Goal: Use online tool/utility: Utilize a website feature to perform a specific function

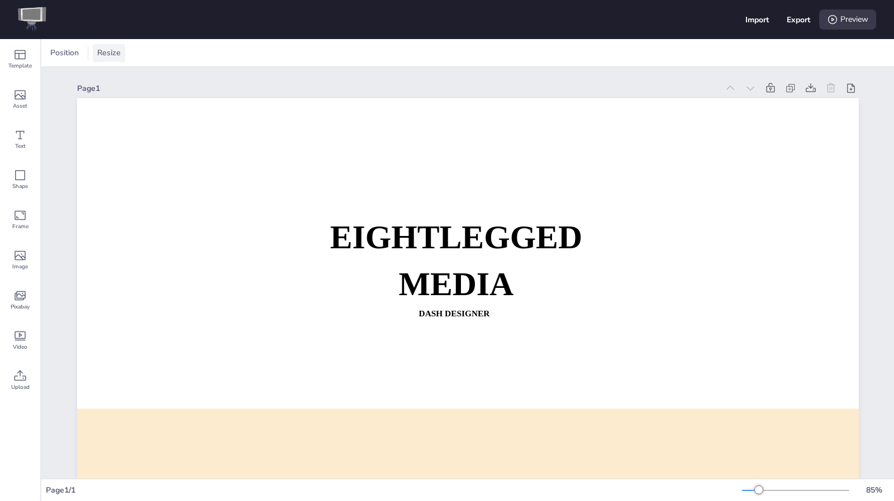
click at [97, 56] on span "Resize" at bounding box center [109, 52] width 28 height 11
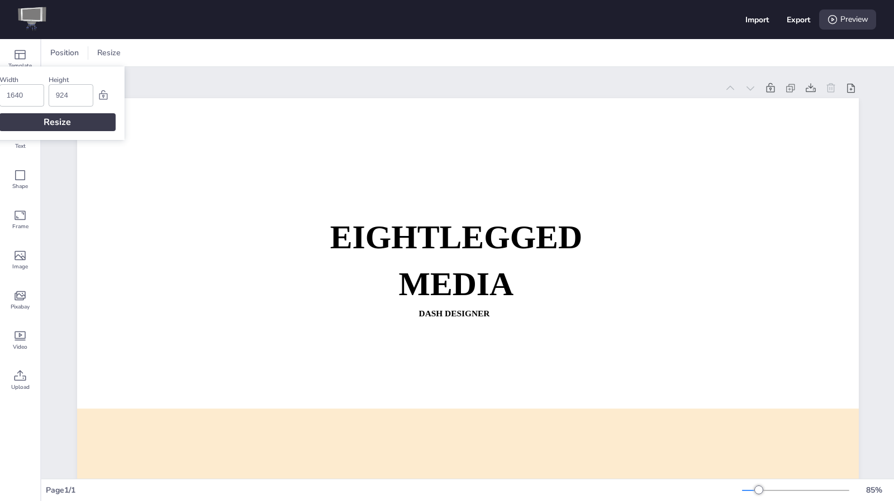
click at [183, 70] on div "Page 1 EIGHTLEGGED MEDIA Dash Designer DASH: [URL][DOMAIN_NAME] CONTACT: [EMAIL…" at bounding box center [467, 323] width 781 height 513
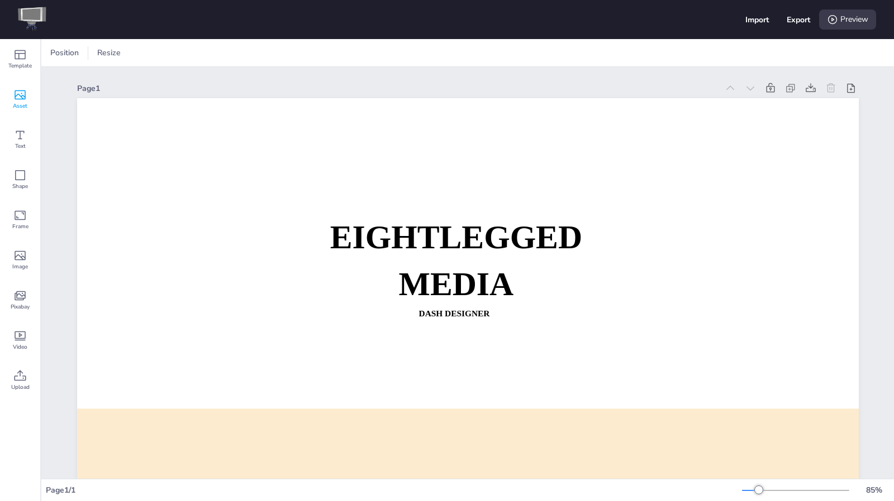
click at [21, 90] on icon at bounding box center [19, 94] width 13 height 13
click at [17, 63] on span "Template" at bounding box center [19, 65] width 23 height 9
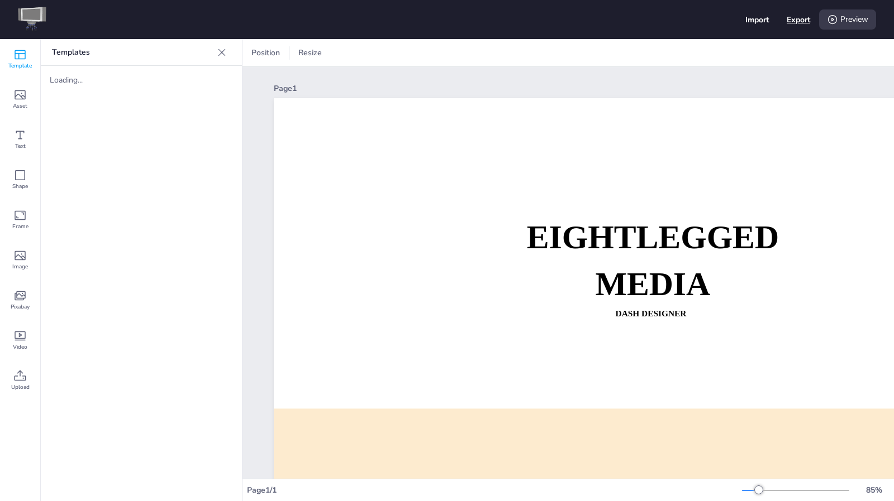
click at [796, 17] on div "Export" at bounding box center [797, 20] width 23 height 11
click at [16, 103] on span "Asset" at bounding box center [20, 106] width 15 height 9
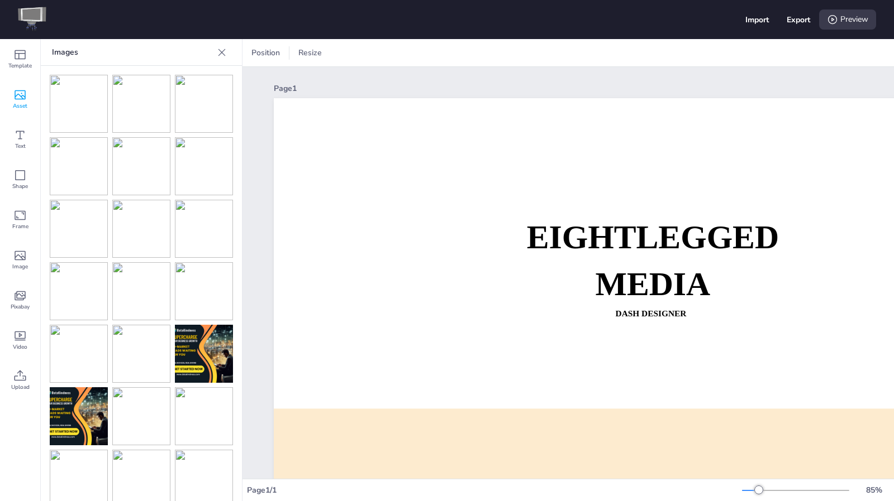
click at [141, 185] on img at bounding box center [141, 166] width 58 height 58
click at [195, 337] on img at bounding box center [204, 354] width 58 height 58
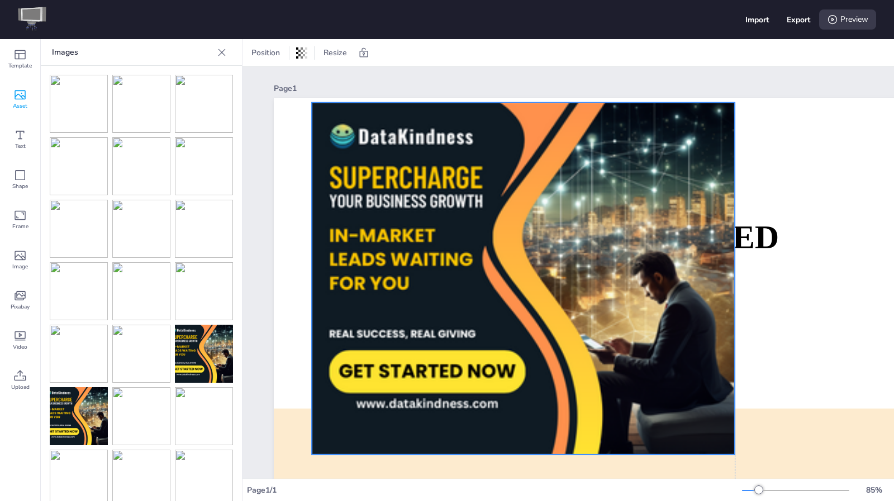
drag, startPoint x: 670, startPoint y: 265, endPoint x: 528, endPoint y: 225, distance: 147.8
click at [528, 225] on div at bounding box center [523, 279] width 423 height 352
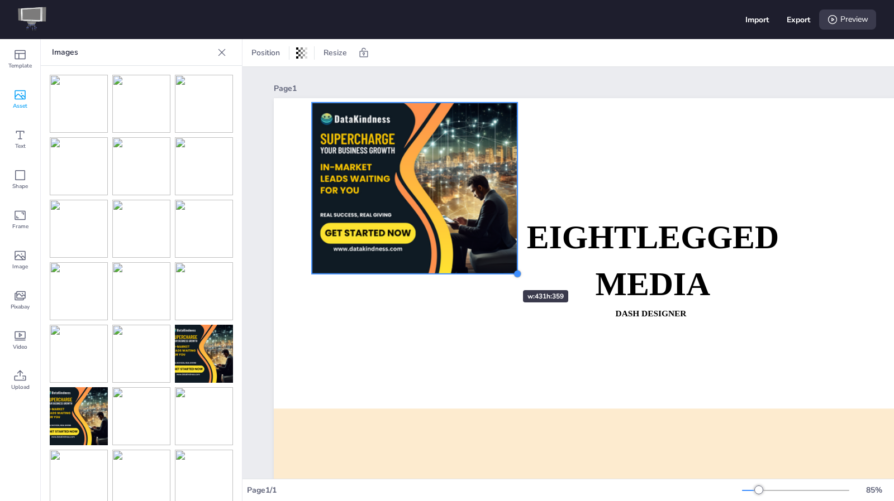
drag, startPoint x: 733, startPoint y: 451, endPoint x: 489, endPoint y: 269, distance: 305.2
click at [489, 269] on div "EIGHTLEGGED MEDIA Dash Designer DASH: https://dash.eightlegged.media CONTACT: d…" at bounding box center [664, 318] width 781 height 440
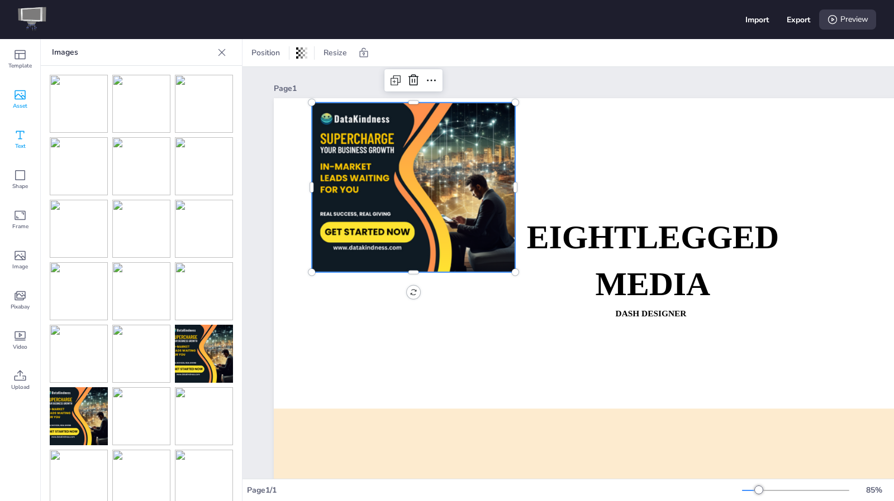
click at [19, 138] on icon at bounding box center [20, 135] width 8 height 8
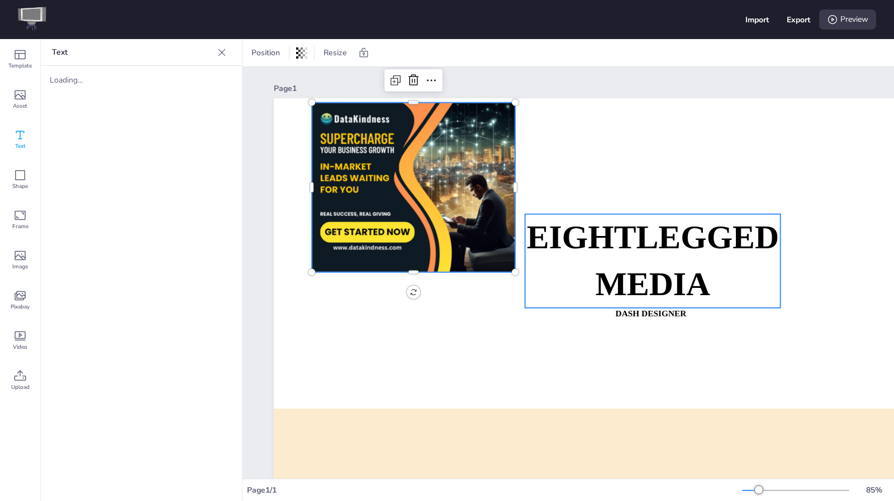
click at [615, 225] on strong "EIGHTLEGGED" at bounding box center [653, 237] width 252 height 36
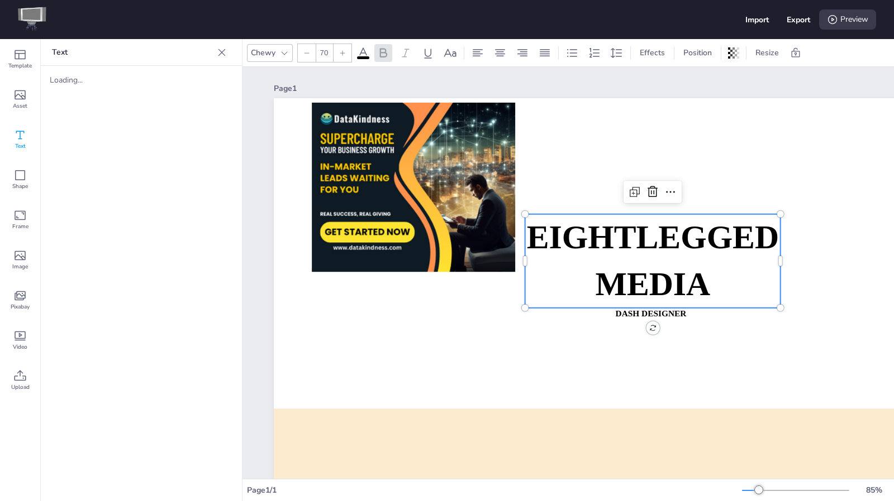
click at [280, 54] on icon at bounding box center [284, 53] width 9 height 9
click at [287, 52] on icon at bounding box center [284, 53] width 9 height 9
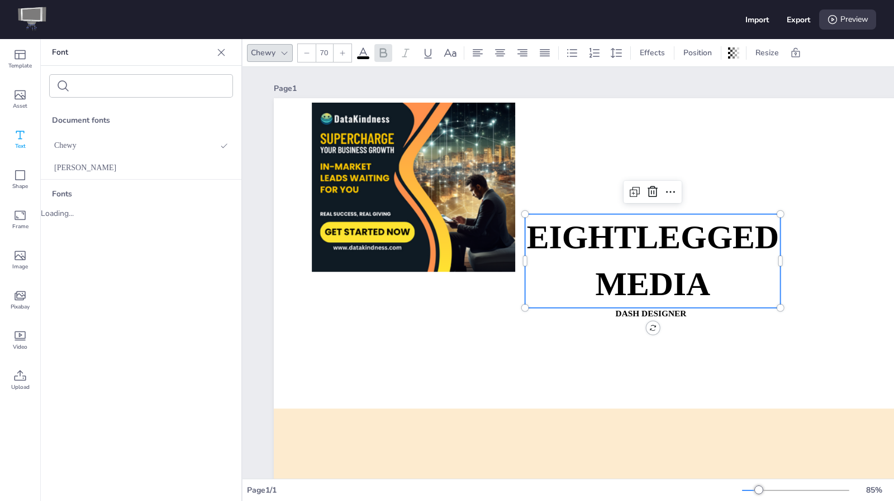
click at [287, 52] on icon at bounding box center [284, 53] width 9 height 9
click at [120, 90] on input "text" at bounding box center [121, 86] width 94 height 8
click at [14, 183] on span "Shape" at bounding box center [20, 186] width 16 height 9
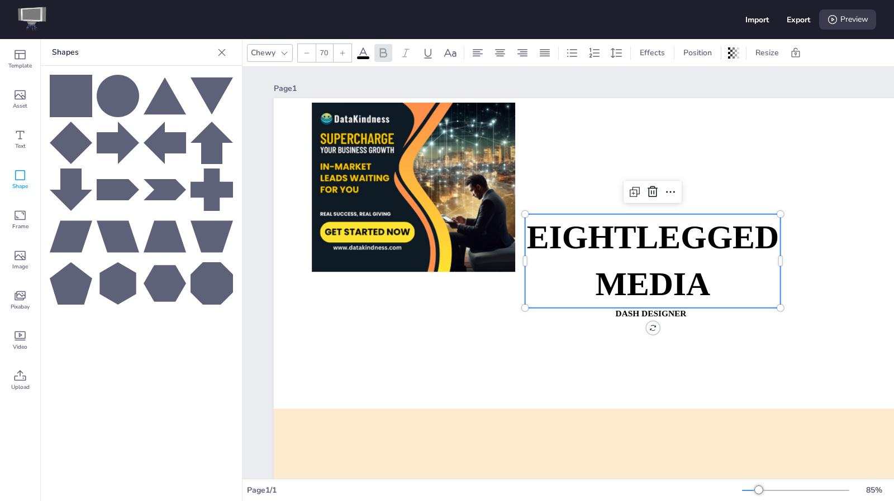
click at [213, 141] on icon at bounding box center [211, 143] width 42 height 42
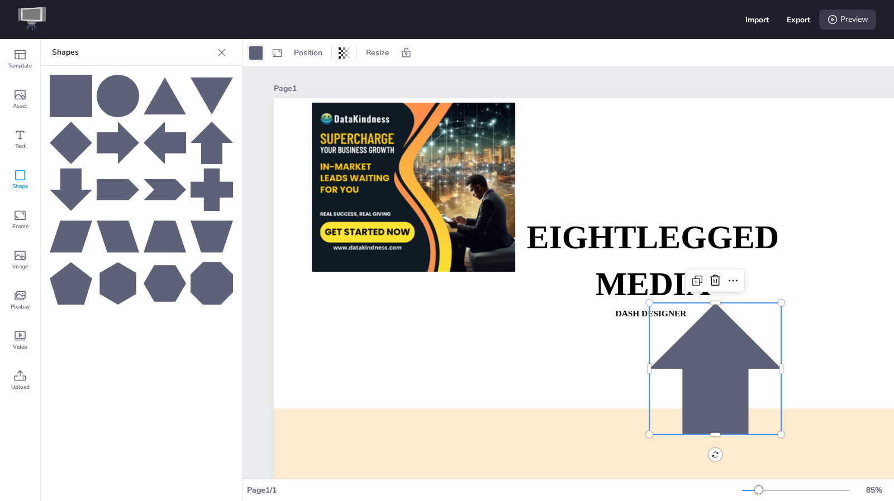
click at [255, 55] on div at bounding box center [255, 52] width 13 height 13
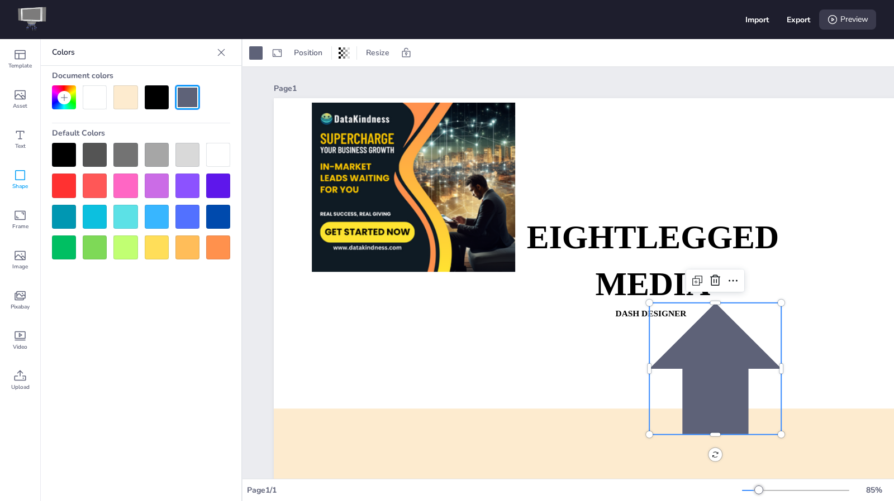
click at [151, 246] on div at bounding box center [157, 248] width 24 height 24
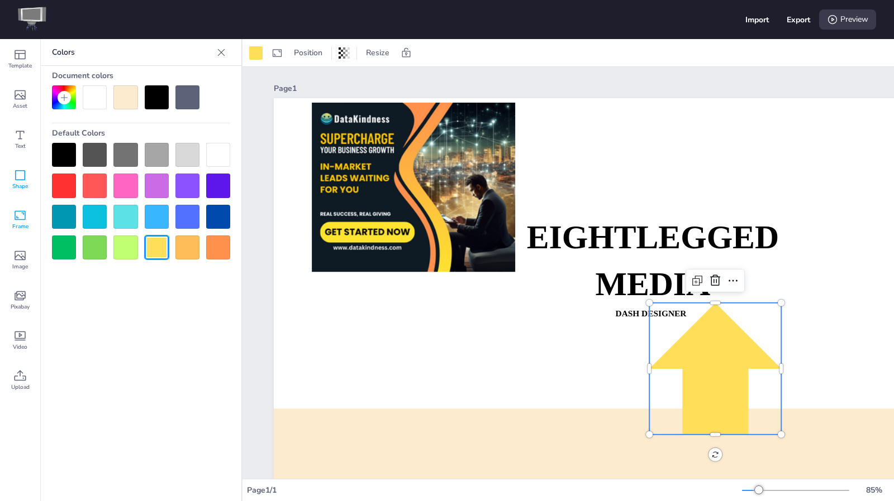
click at [11, 213] on div "Frame" at bounding box center [20, 220] width 40 height 40
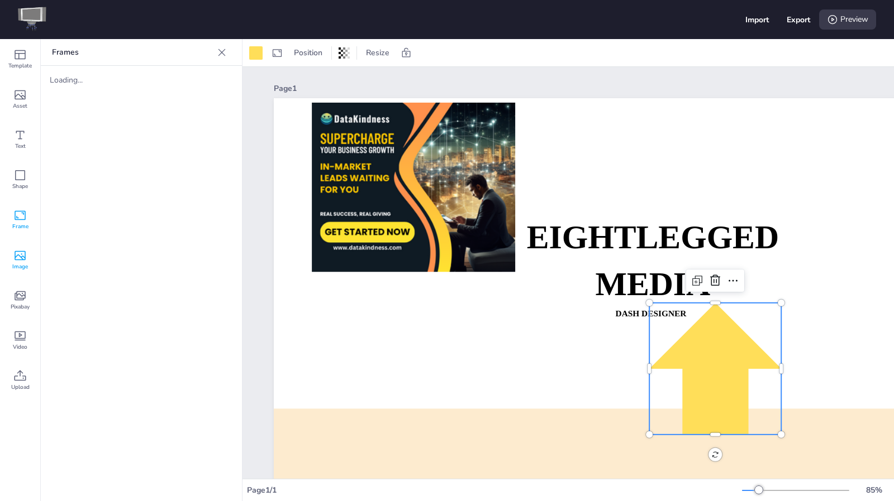
click at [25, 254] on icon at bounding box center [20, 255] width 11 height 9
click at [19, 299] on icon at bounding box center [19, 295] width 13 height 13
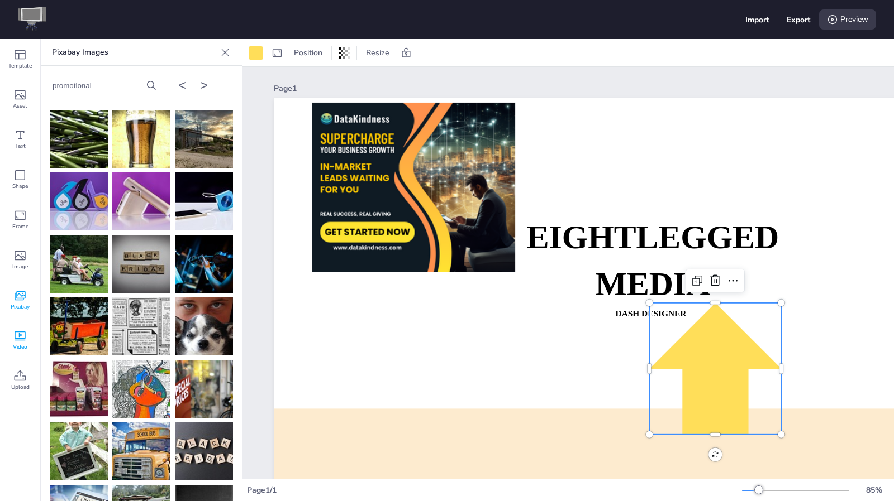
click at [19, 336] on icon at bounding box center [20, 336] width 11 height 9
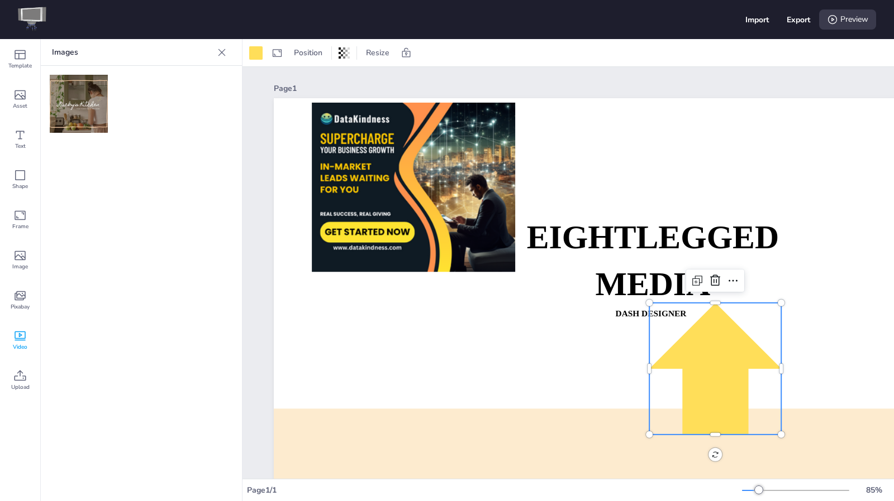
click at [77, 88] on img at bounding box center [79, 104] width 58 height 58
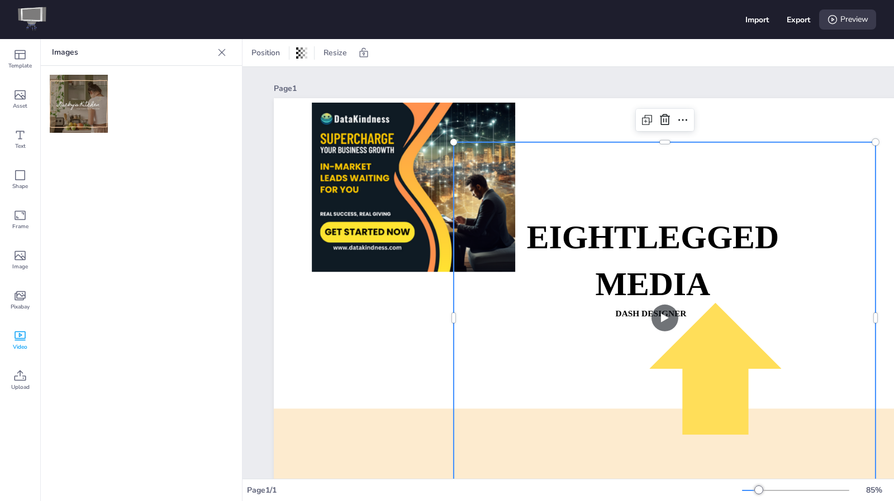
click at [665, 314] on video at bounding box center [664, 318] width 422 height 352
click at [667, 319] on video at bounding box center [664, 318] width 422 height 352
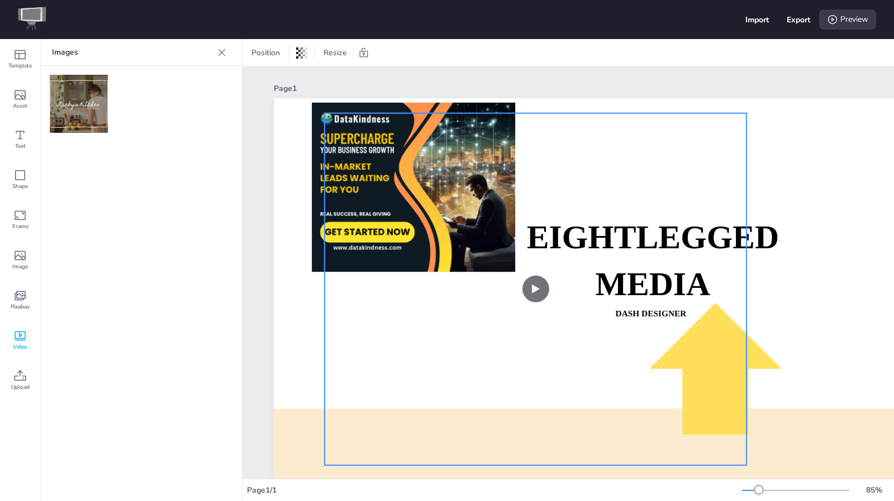
drag, startPoint x: 667, startPoint y: 317, endPoint x: 538, endPoint y: 288, distance: 132.2
click at [538, 288] on video at bounding box center [535, 289] width 422 height 352
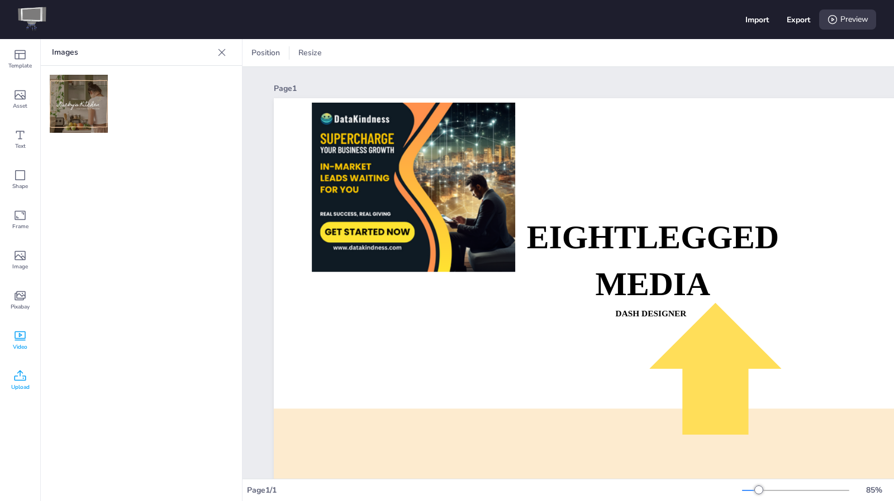
click at [19, 379] on icon at bounding box center [19, 376] width 13 height 13
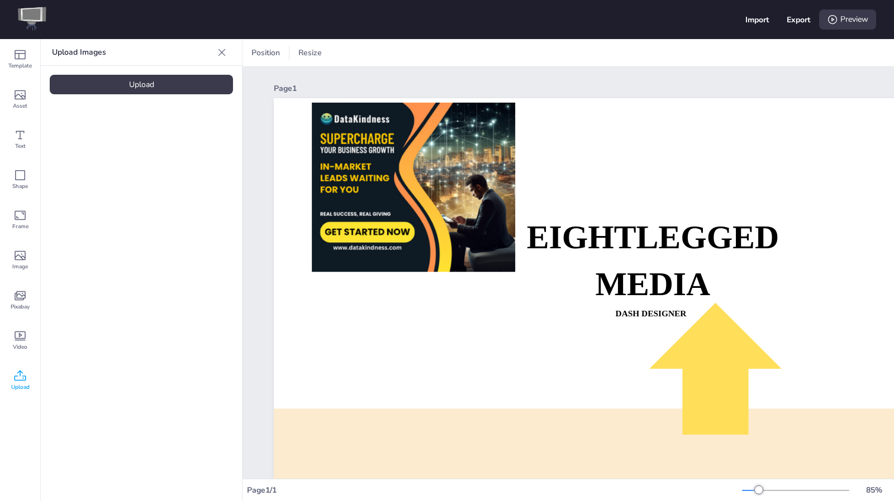
click at [156, 83] on div "Upload" at bounding box center [141, 85] width 183 height 20
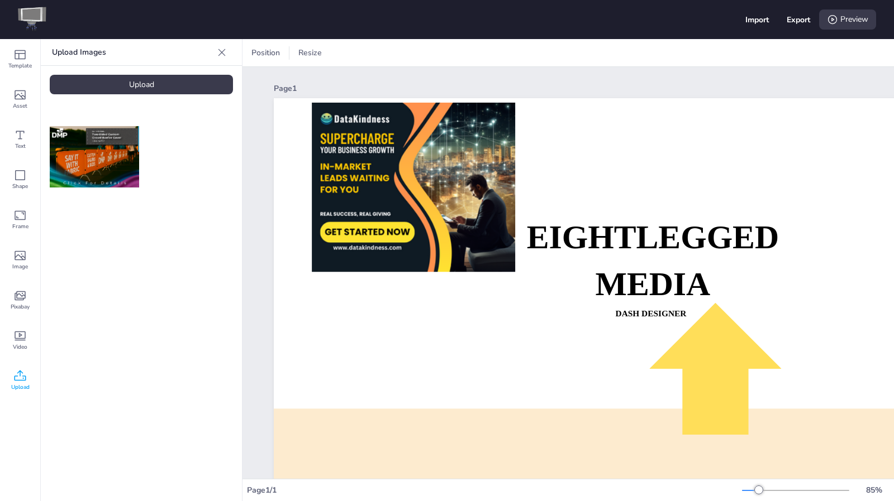
click at [83, 152] on img at bounding box center [94, 157] width 89 height 62
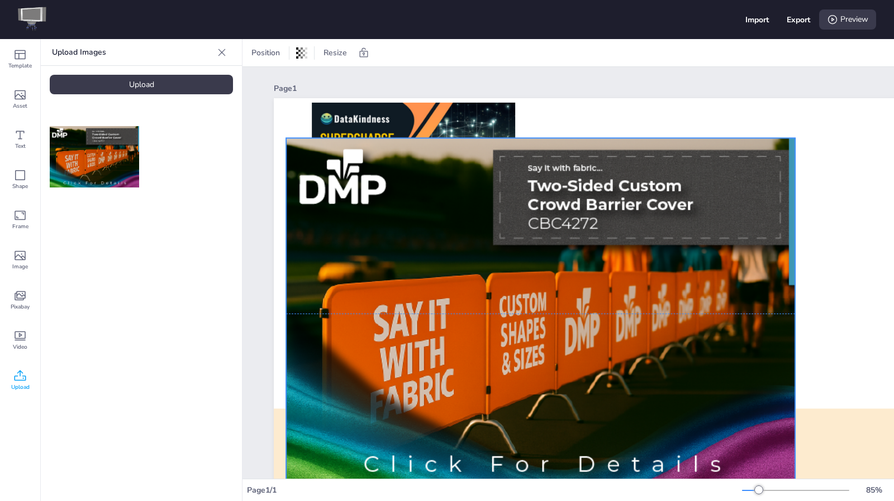
drag, startPoint x: 585, startPoint y: 250, endPoint x: 459, endPoint y: 244, distance: 126.3
click at [459, 244] on div at bounding box center [540, 314] width 509 height 352
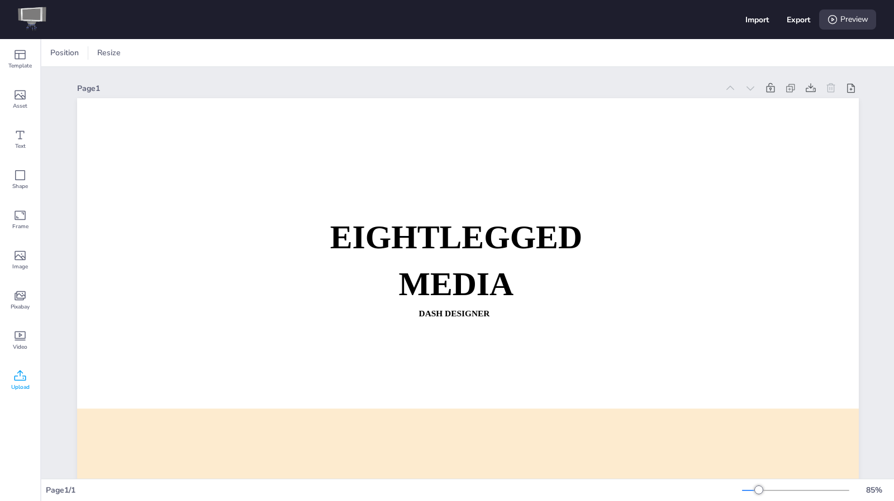
click at [25, 378] on icon at bounding box center [21, 375] width 12 height 11
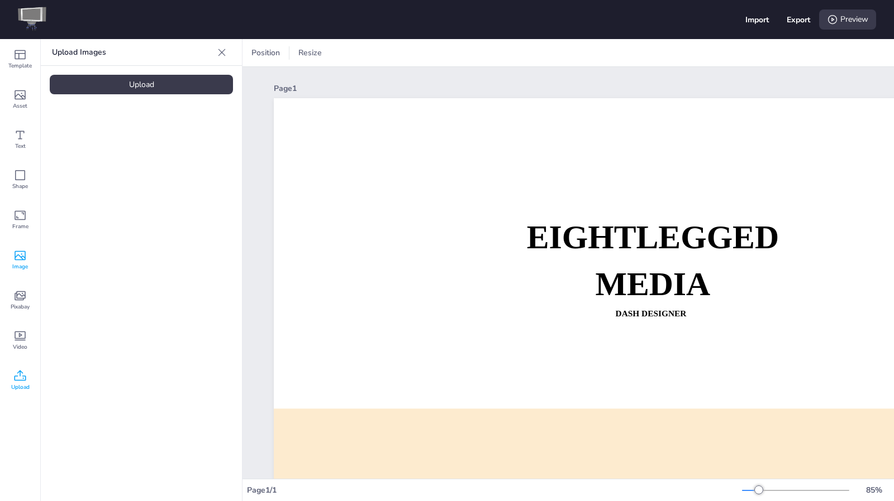
click at [23, 257] on icon at bounding box center [20, 255] width 11 height 9
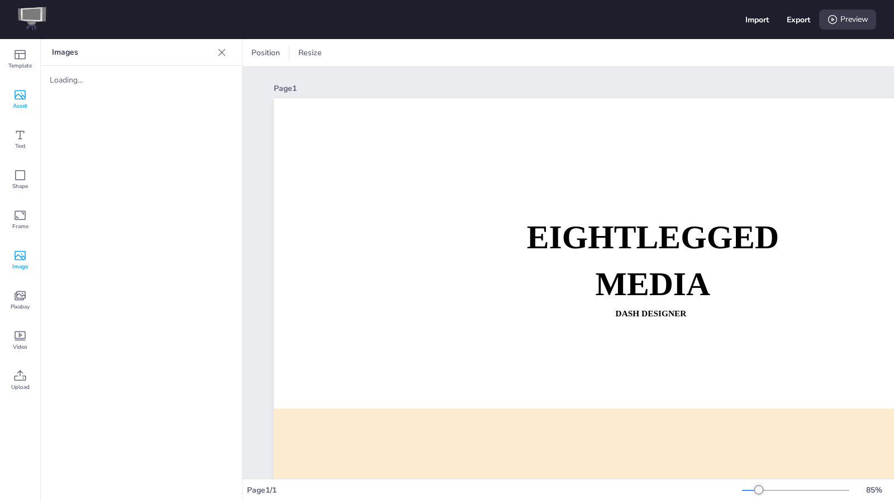
click at [24, 95] on icon at bounding box center [19, 94] width 13 height 13
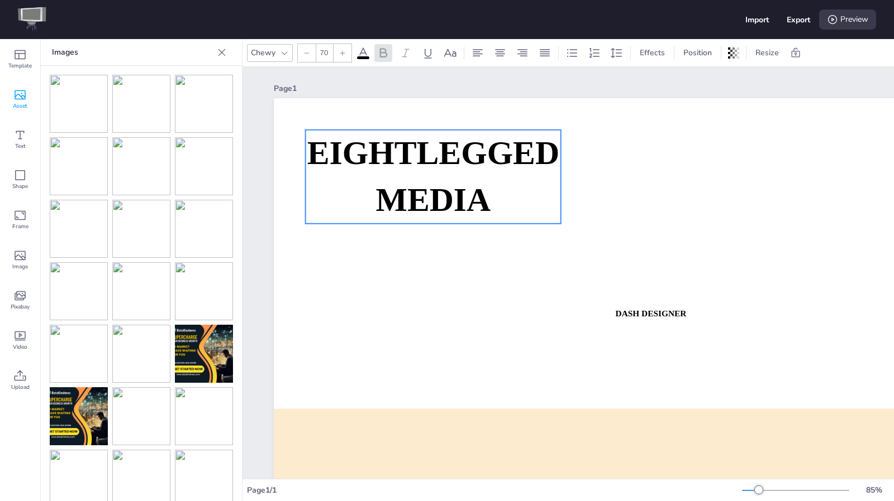
drag, startPoint x: 551, startPoint y: 212, endPoint x: 436, endPoint y: 150, distance: 130.7
click at [436, 150] on strong "EIGHTLEGGED" at bounding box center [433, 153] width 252 height 36
click at [30, 255] on div "Image" at bounding box center [20, 260] width 40 height 40
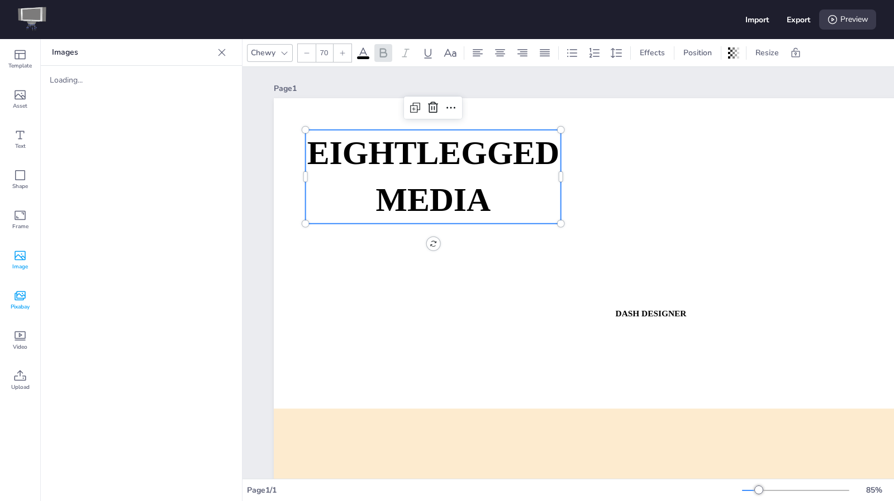
click at [27, 295] on div "Pixabay" at bounding box center [20, 300] width 40 height 40
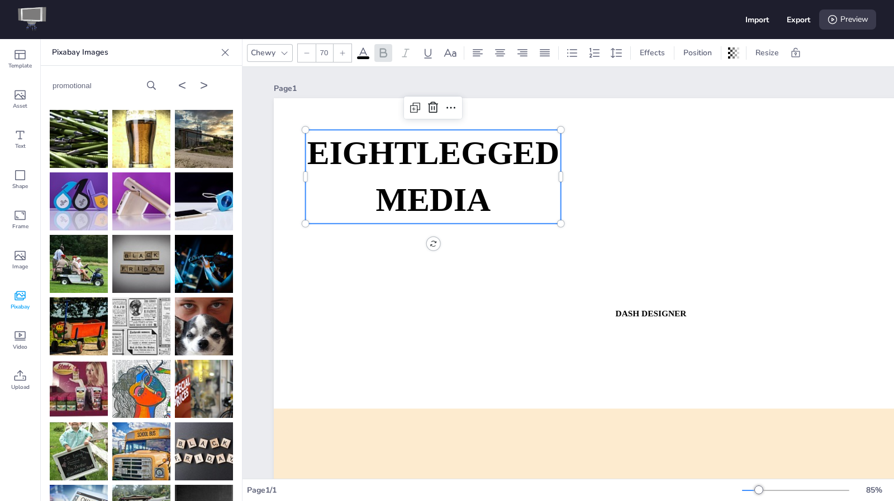
click at [431, 157] on strong "EIGHTLEGGED" at bounding box center [433, 153] width 252 height 36
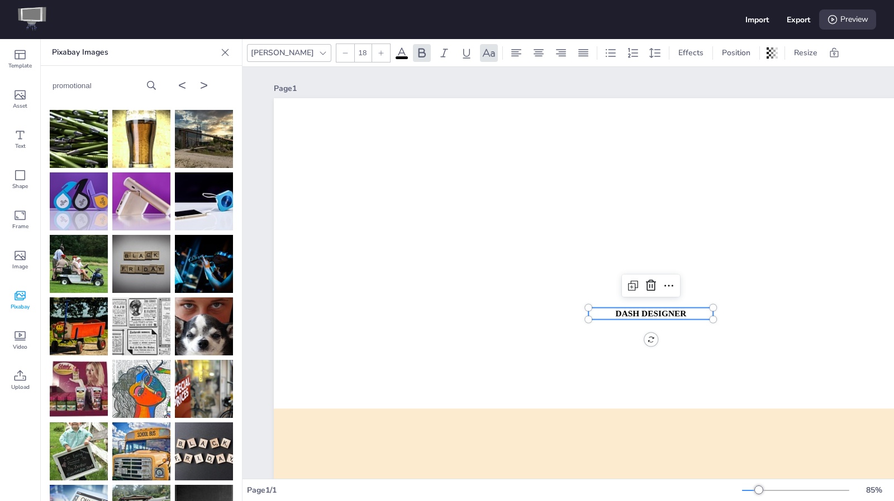
click at [658, 310] on strong "Dash Designer" at bounding box center [650, 313] width 71 height 9
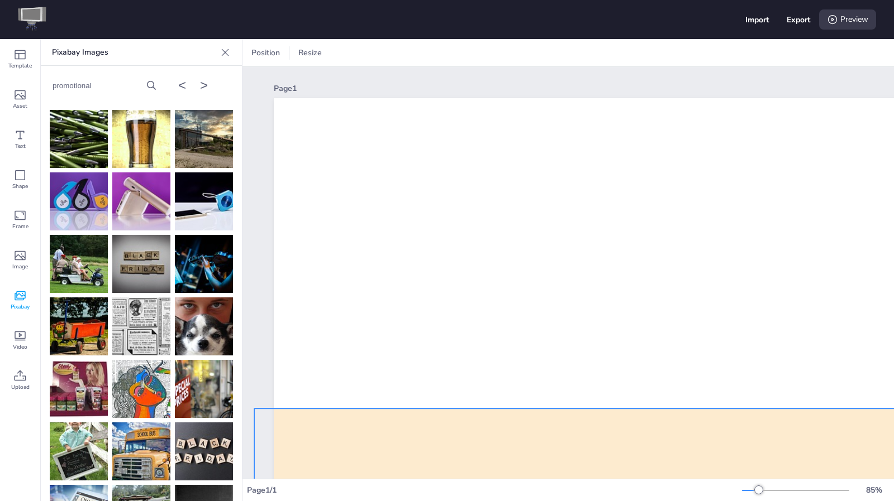
click at [617, 428] on div at bounding box center [674, 479] width 841 height 141
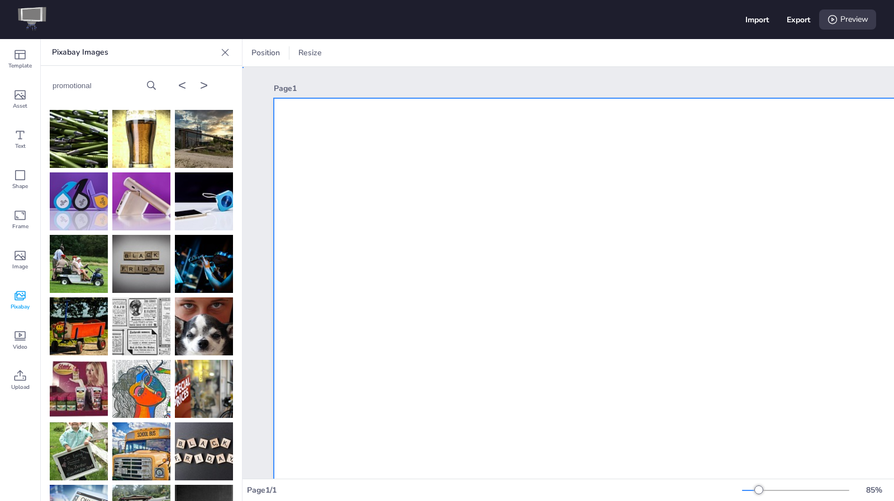
click at [519, 349] on div at bounding box center [664, 318] width 781 height 440
click at [60, 204] on img at bounding box center [79, 202] width 58 height 58
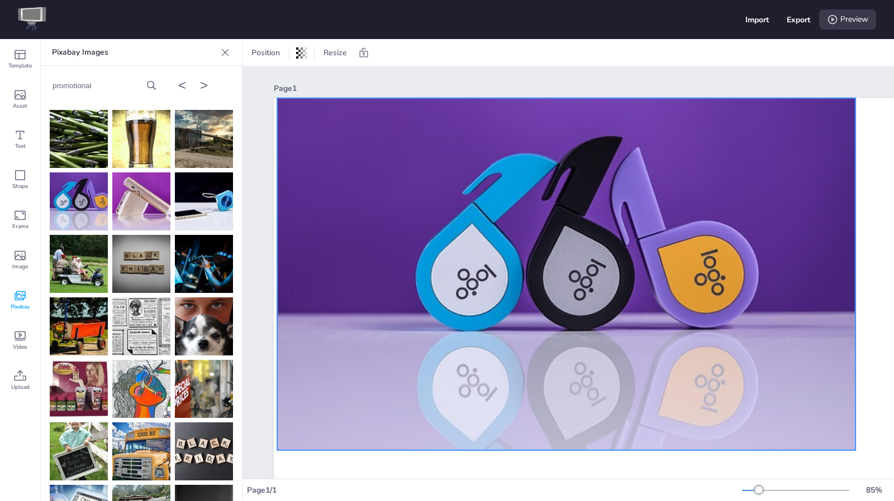
drag, startPoint x: 740, startPoint y: 227, endPoint x: 654, endPoint y: 184, distance: 96.9
click at [654, 184] on div at bounding box center [566, 274] width 578 height 352
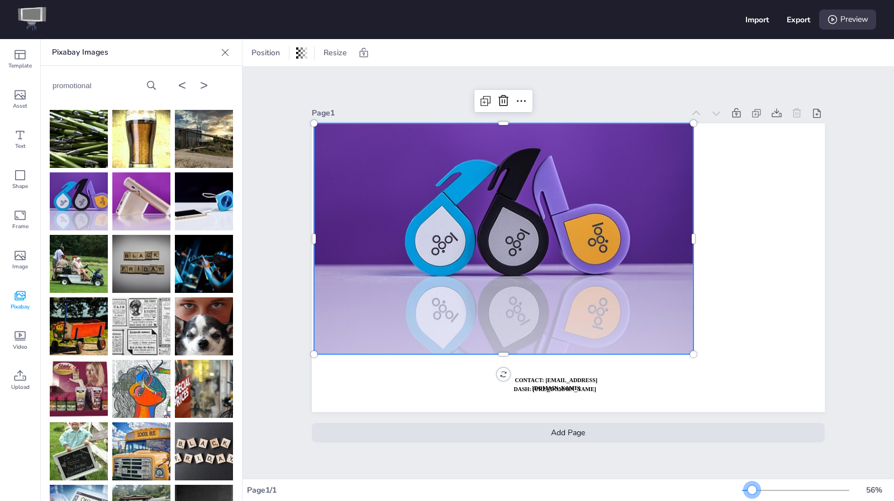
drag, startPoint x: 758, startPoint y: 491, endPoint x: 752, endPoint y: 489, distance: 6.5
click at [752, 489] on div at bounding box center [751, 490] width 9 height 9
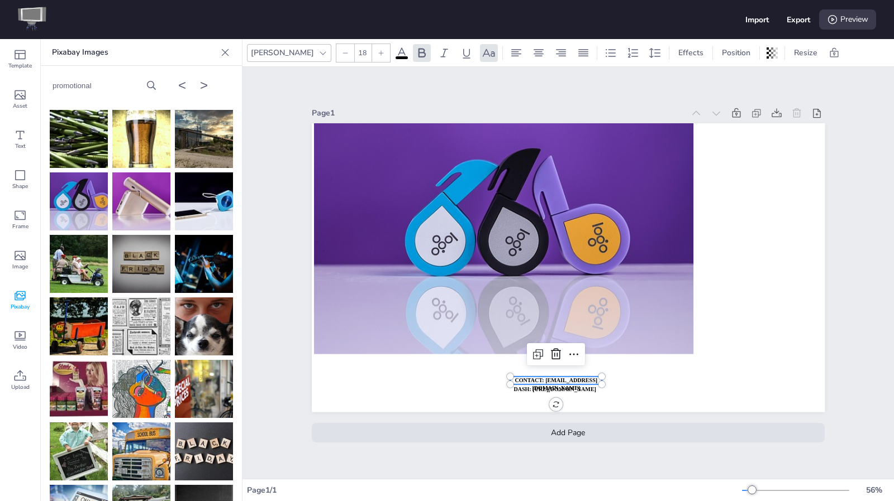
click at [566, 377] on p "CONTACT: [EMAIL_ADDRESS][DOMAIN_NAME]" at bounding box center [556, 385] width 92 height 16
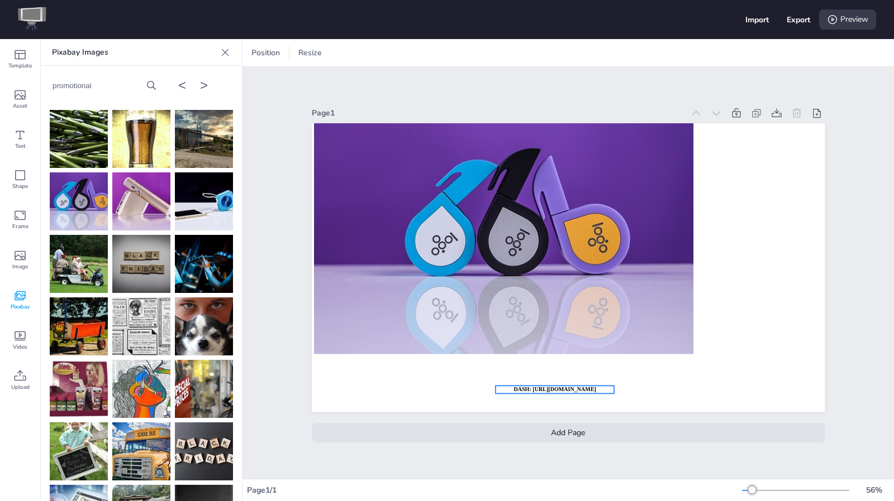
click at [578, 388] on p "DASH: [URL][DOMAIN_NAME]" at bounding box center [554, 390] width 118 height 8
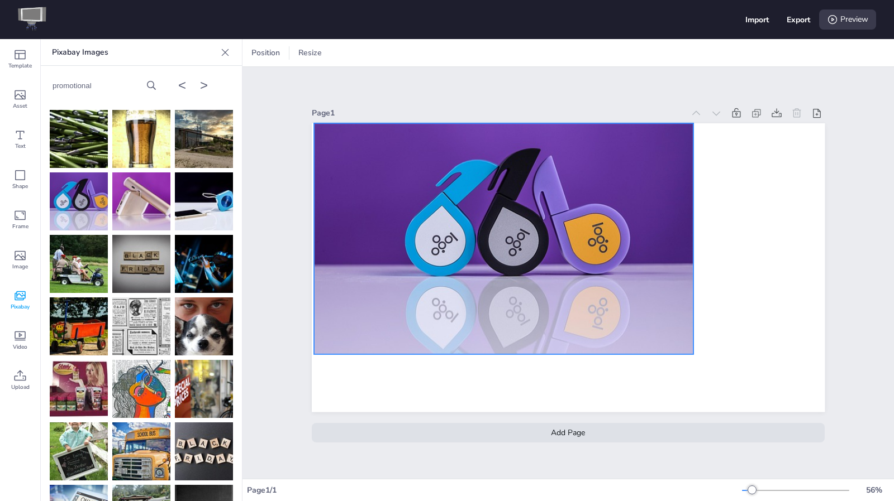
click at [687, 327] on div at bounding box center [568, 267] width 513 height 289
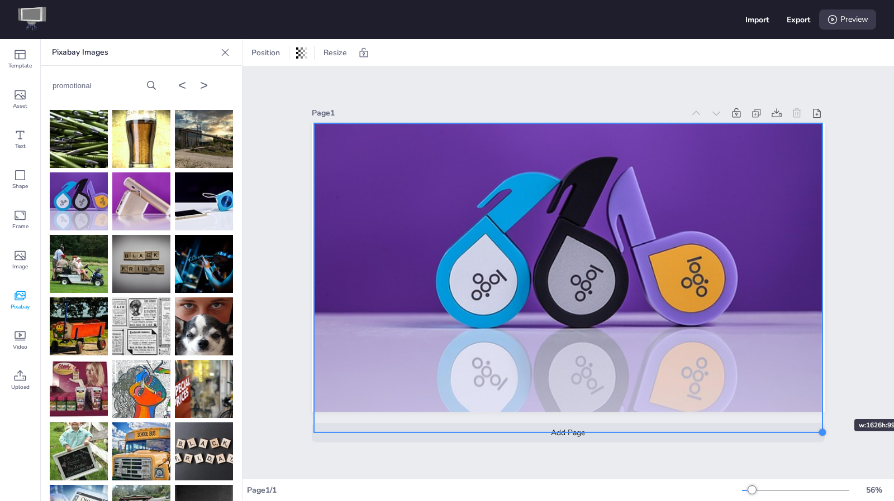
drag, startPoint x: 691, startPoint y: 351, endPoint x: 820, endPoint y: 399, distance: 137.8
click at [820, 399] on div "Page 1 Add Page" at bounding box center [567, 273] width 575 height 362
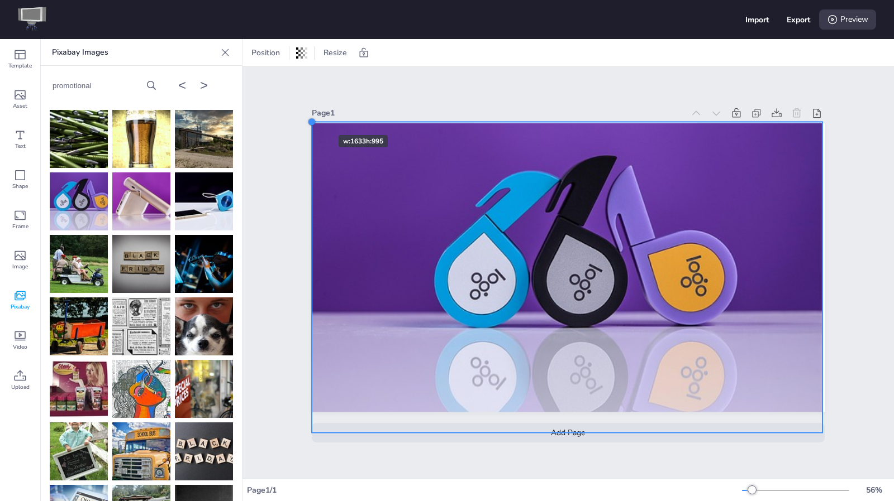
click at [307, 117] on div at bounding box center [311, 121] width 9 height 9
click at [752, 108] on icon at bounding box center [756, 113] width 11 height 11
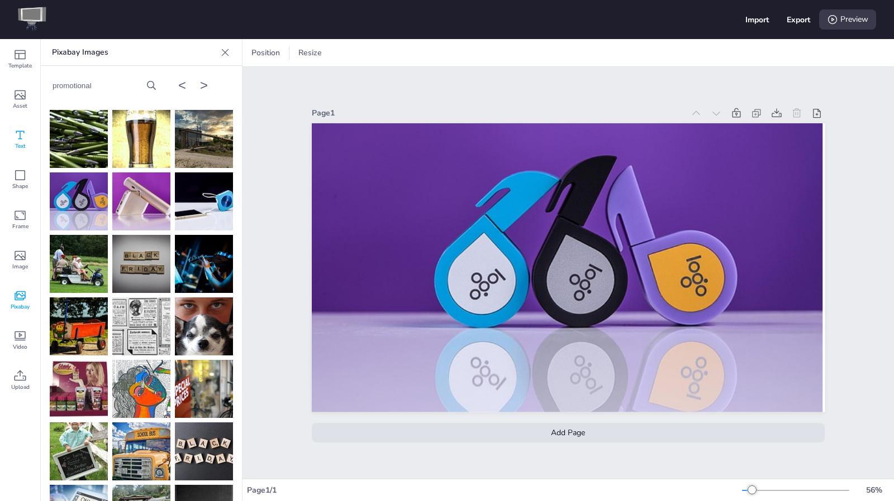
click at [13, 130] on icon at bounding box center [19, 134] width 13 height 13
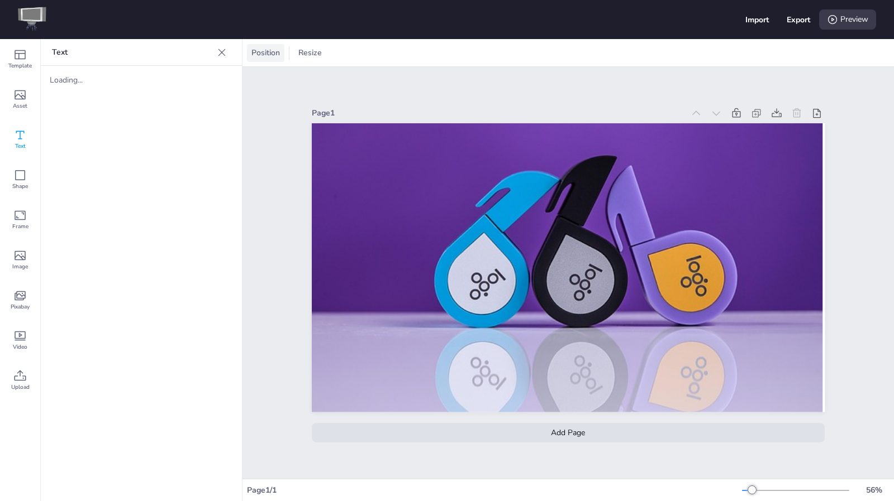
click at [270, 53] on span "Position" at bounding box center [265, 52] width 33 height 11
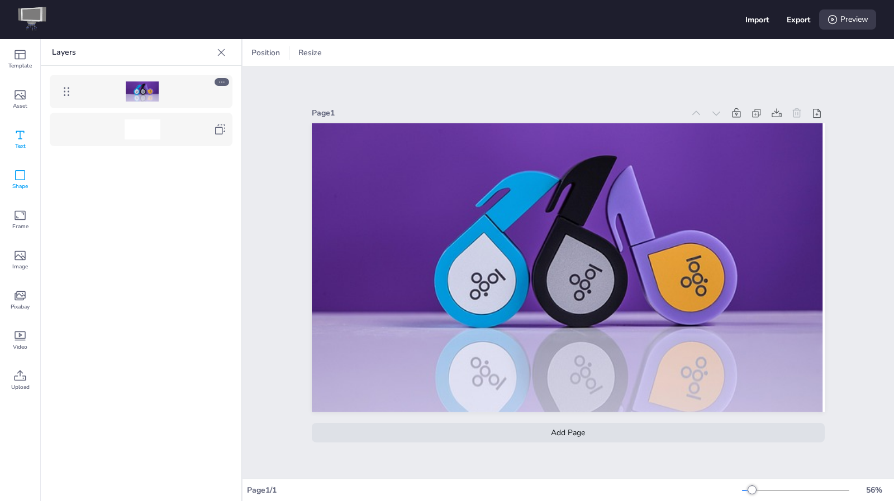
click at [19, 185] on span "Shape" at bounding box center [20, 186] width 16 height 9
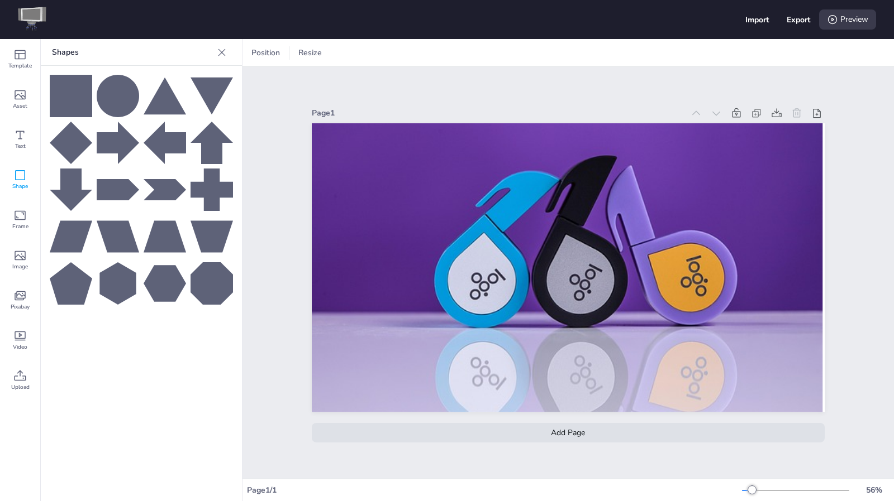
click at [211, 136] on icon at bounding box center [211, 143] width 42 height 42
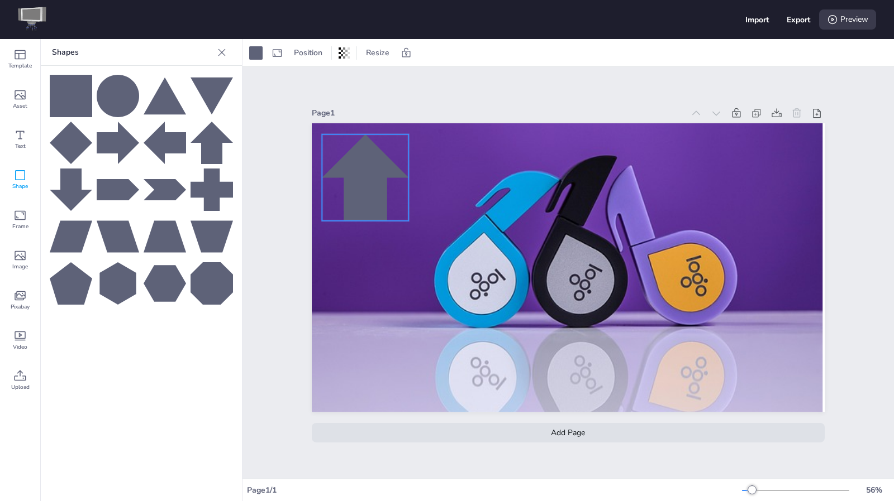
drag, startPoint x: 594, startPoint y: 313, endPoint x: 357, endPoint y: 189, distance: 267.0
click at [357, 189] on div at bounding box center [365, 178] width 87 height 87
click at [66, 97] on icon at bounding box center [71, 96] width 42 height 42
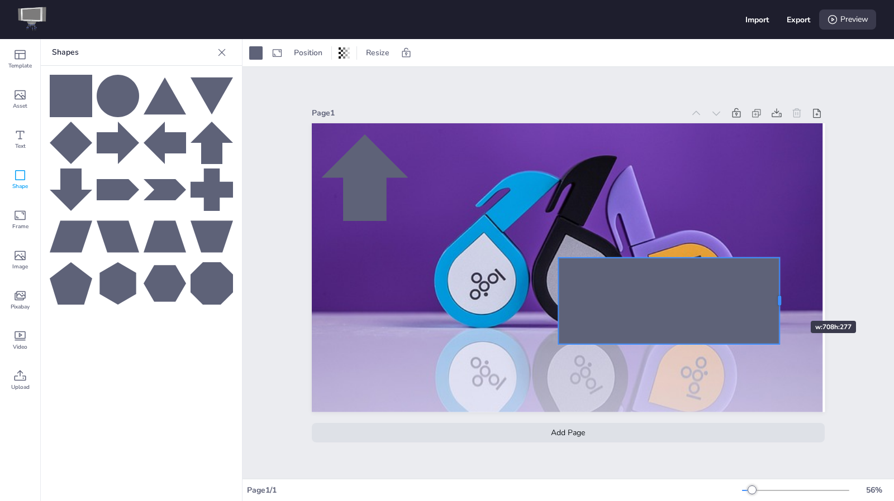
drag, startPoint x: 684, startPoint y: 302, endPoint x: 729, endPoint y: 289, distance: 47.0
click at [780, 300] on div at bounding box center [779, 301] width 9 height 87
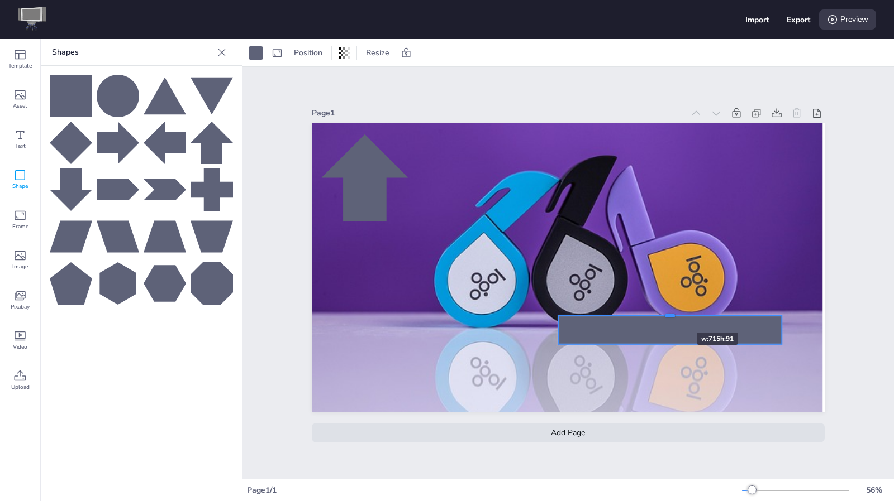
drag, startPoint x: 662, startPoint y: 255, endPoint x: 662, endPoint y: 315, distance: 60.3
click at [665, 315] on div at bounding box center [670, 315] width 10 height 3
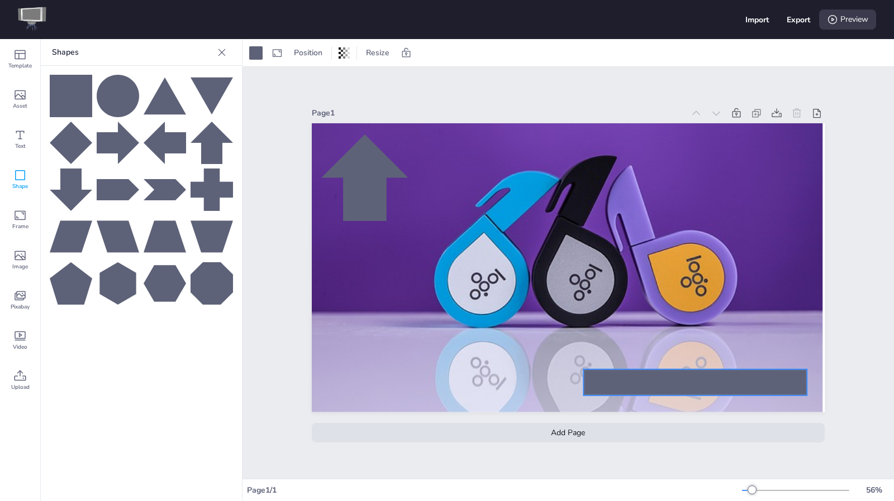
drag, startPoint x: 627, startPoint y: 322, endPoint x: 653, endPoint y: 373, distance: 57.2
click at [653, 373] on div at bounding box center [694, 383] width 223 height 26
click at [308, 47] on span "Position" at bounding box center [308, 52] width 33 height 11
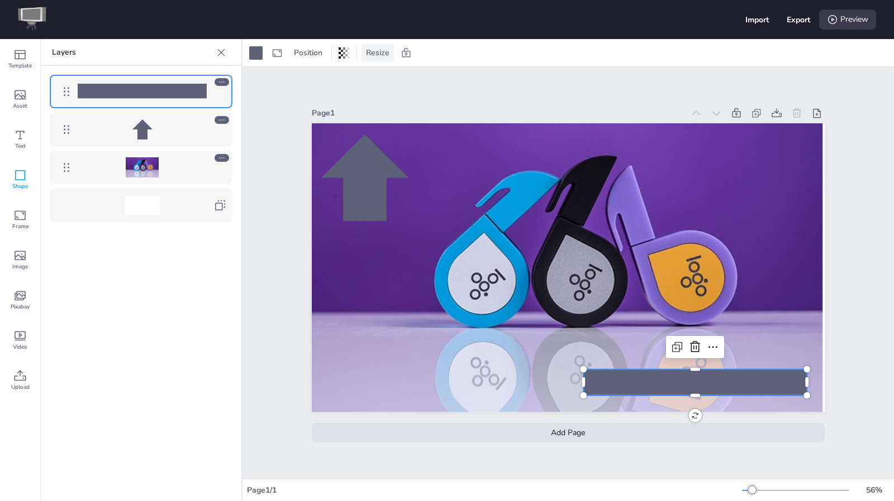
click at [371, 52] on span "Resize" at bounding box center [378, 52] width 28 height 11
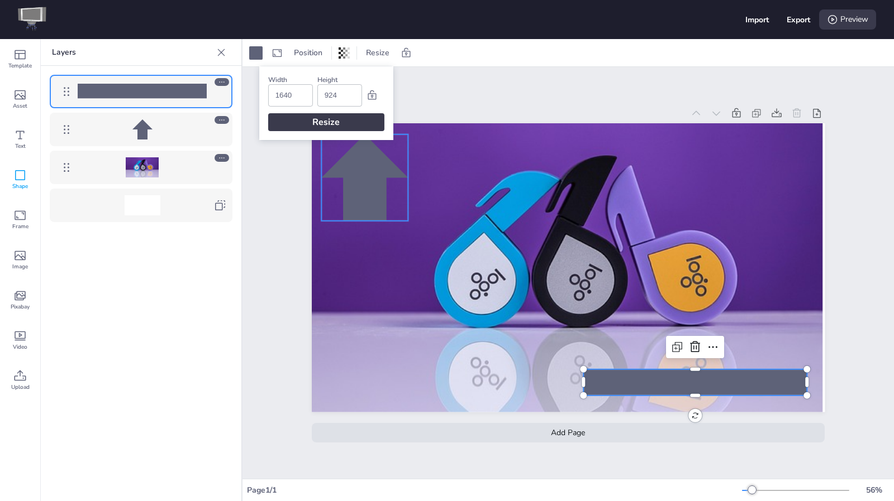
click at [363, 193] on div at bounding box center [364, 178] width 87 height 87
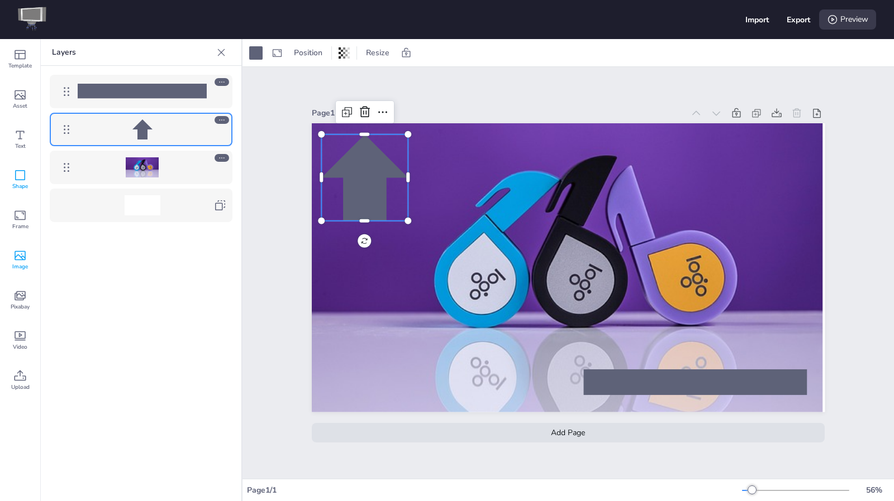
click at [19, 257] on icon at bounding box center [19, 255] width 13 height 13
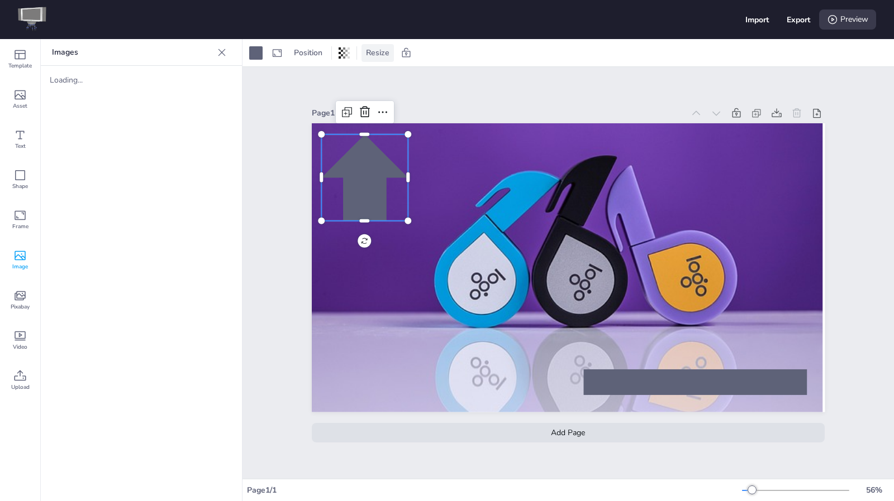
click at [367, 50] on span "Resize" at bounding box center [378, 52] width 28 height 11
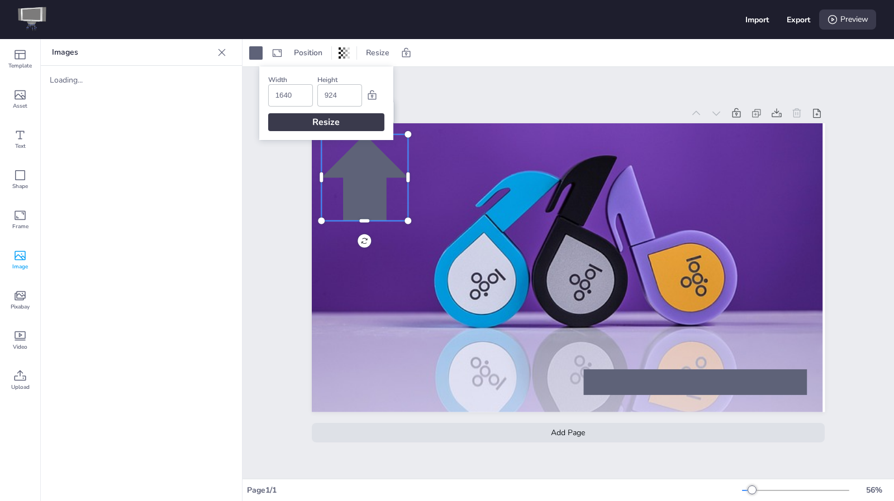
click at [77, 234] on div "Images Loading..." at bounding box center [141, 270] width 201 height 462
